Goal: Transaction & Acquisition: Purchase product/service

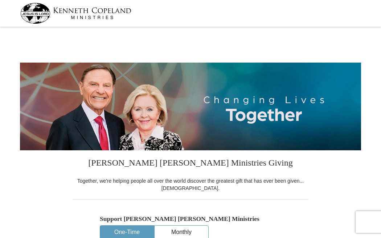
select select "FL"
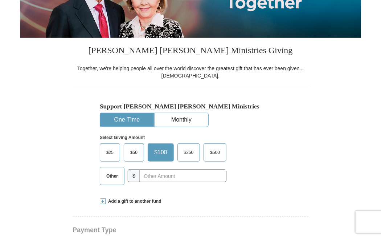
scroll to position [121, 0]
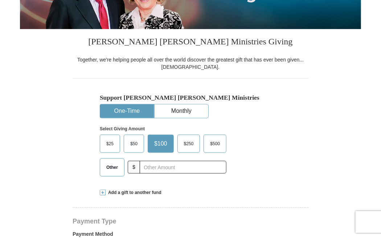
click at [111, 141] on span "$25" at bounding box center [110, 143] width 15 height 11
click at [0, 0] on input "$25" at bounding box center [0, 0] width 0 height 0
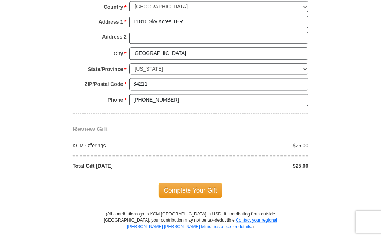
scroll to position [557, 0]
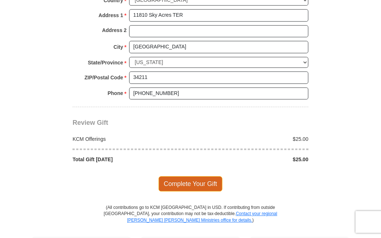
click at [189, 179] on span "Complete Your Gift" at bounding box center [191, 183] width 64 height 15
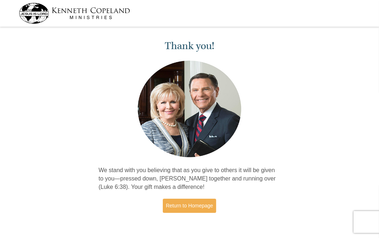
click at [2, 67] on div "Thank you! We stand with you believing that as you give to others it will be gi…" at bounding box center [189, 127] width 379 height 196
